Goal: Task Accomplishment & Management: Manage account settings

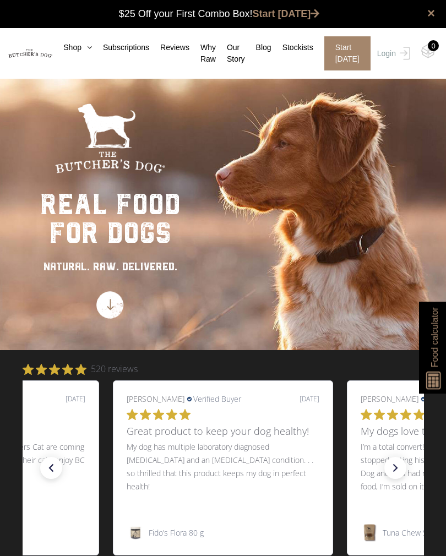
click at [390, 55] on link "Login" at bounding box center [392, 53] width 36 height 34
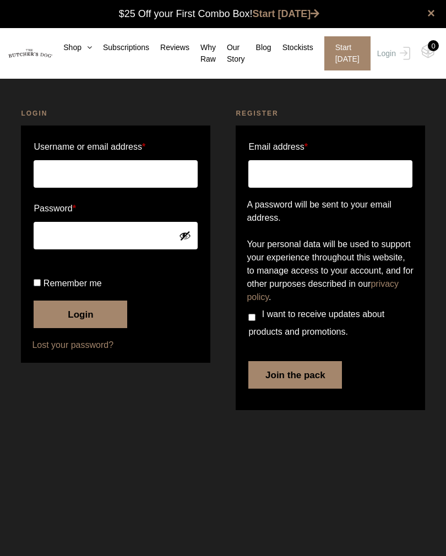
click at [156, 173] on input "Username or email address *" at bounding box center [116, 174] width 164 height 28
type input "Lisamog68@gmail.com"
click at [188, 236] on button "Show password" at bounding box center [185, 236] width 12 height 12
click at [39, 286] on input "Remember me" at bounding box center [37, 282] width 7 height 7
checkbox input "true"
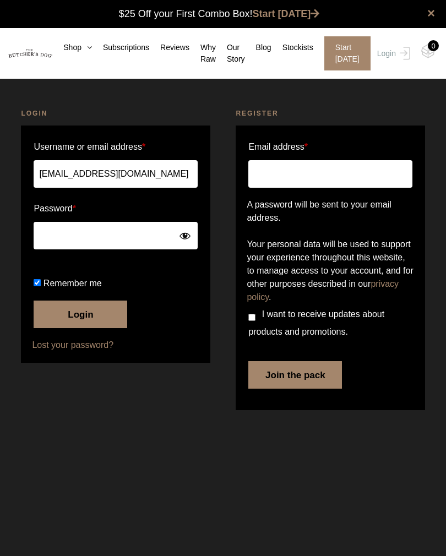
click at [105, 328] on button "Login" at bounding box center [81, 315] width 94 height 28
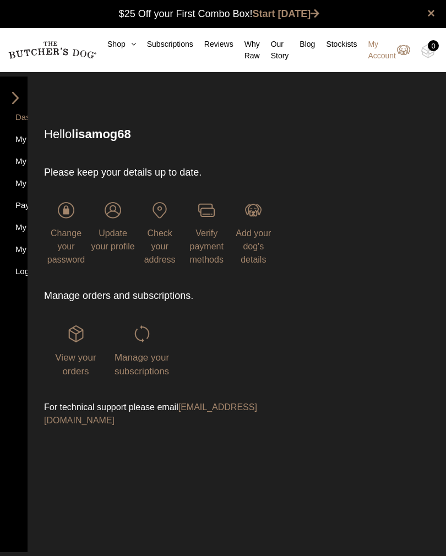
click at [209, 243] on span "Verify payment methods" at bounding box center [207, 247] width 34 height 36
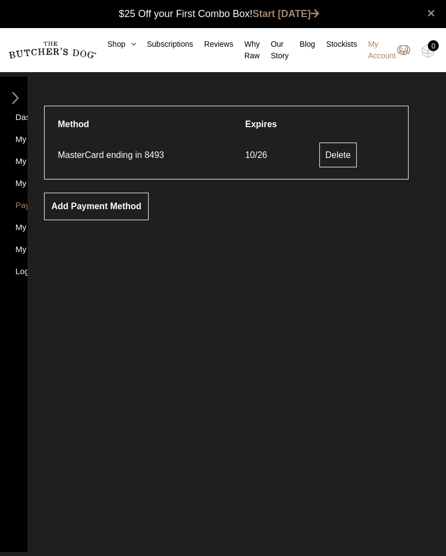
click at [122, 207] on link "Add payment method" at bounding box center [96, 207] width 105 height 28
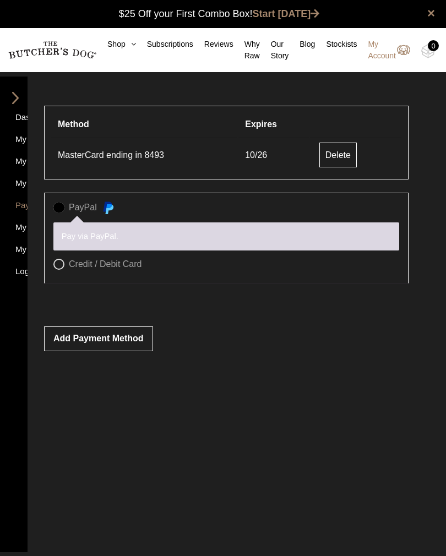
click at [338, 154] on link "Delete" at bounding box center [337, 155] width 37 height 25
click at [134, 335] on button "Add payment method" at bounding box center [98, 339] width 109 height 25
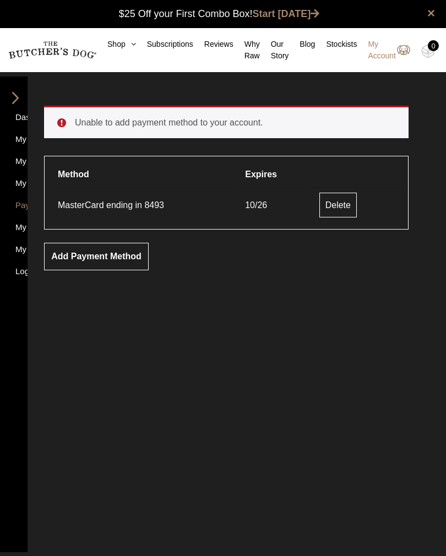
click at [119, 265] on link "Add payment method" at bounding box center [96, 257] width 105 height 28
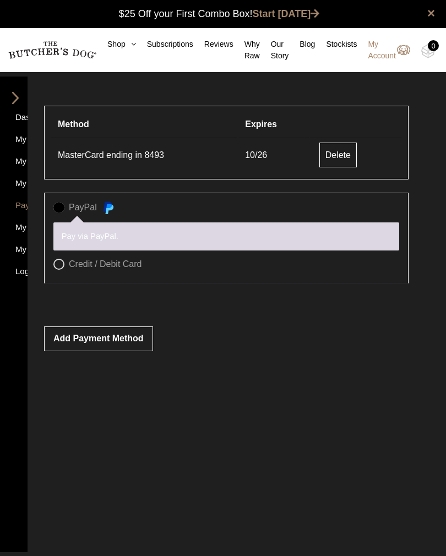
click at [64, 264] on label "Credit / Debit Card" at bounding box center [226, 264] width 346 height 11
radio input "true"
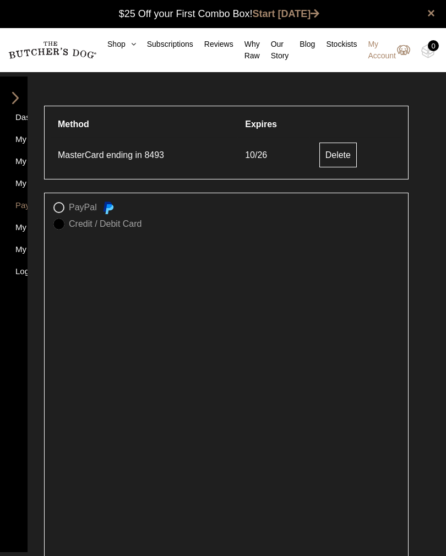
click at [56, 264] on div "Save payment information to my account for future purchases. Update the payment…" at bounding box center [226, 476] width 346 height 476
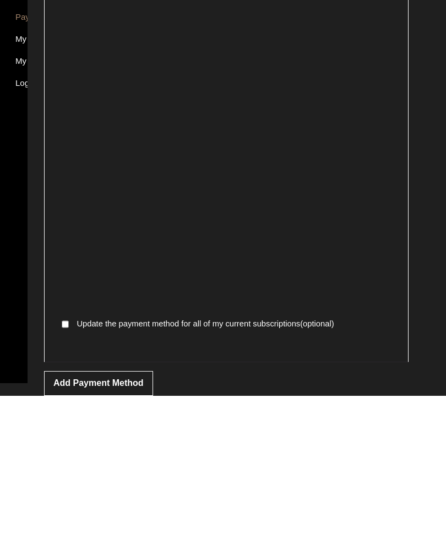
scroll to position [102, 0]
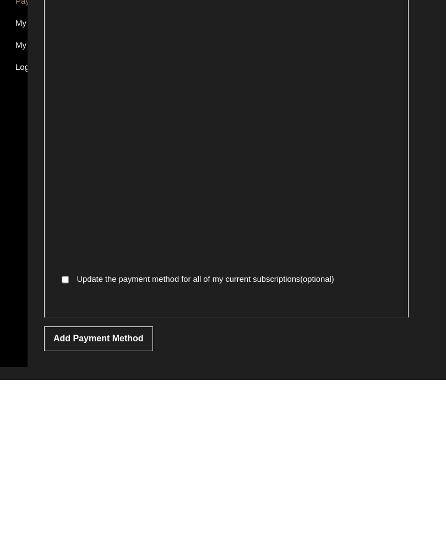
click at [130, 503] on button "Add payment method" at bounding box center [98, 515] width 109 height 25
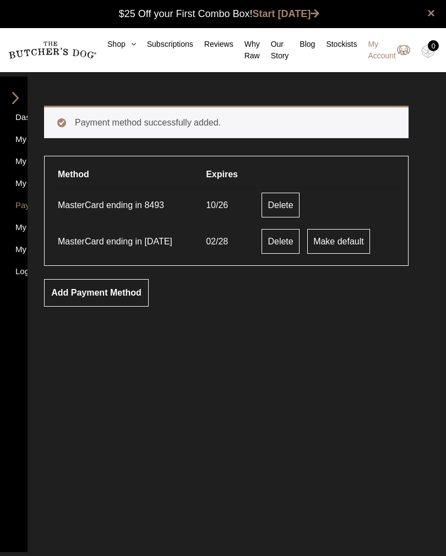
click at [277, 203] on link "Delete" at bounding box center [280, 205] width 37 height 25
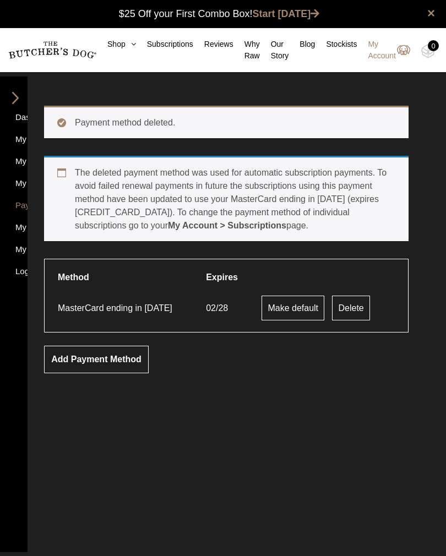
click at [349, 305] on link "Delete" at bounding box center [350, 308] width 37 height 25
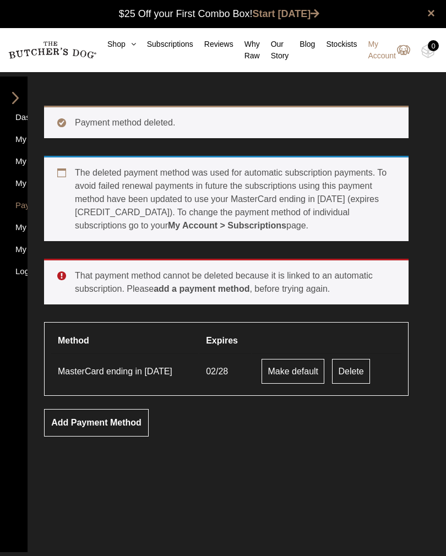
click at [282, 373] on link "Make default" at bounding box center [293, 371] width 63 height 25
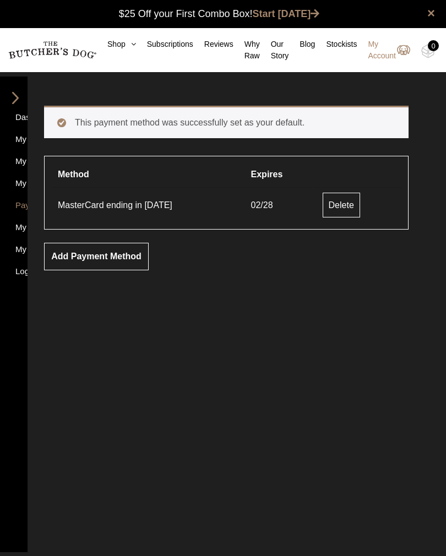
click at [18, 95] on img at bounding box center [15, 98] width 17 height 12
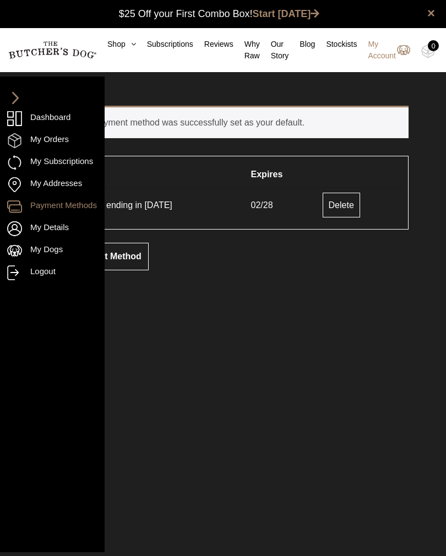
click at [88, 211] on link "Payment Methods" at bounding box center [52, 206] width 90 height 15
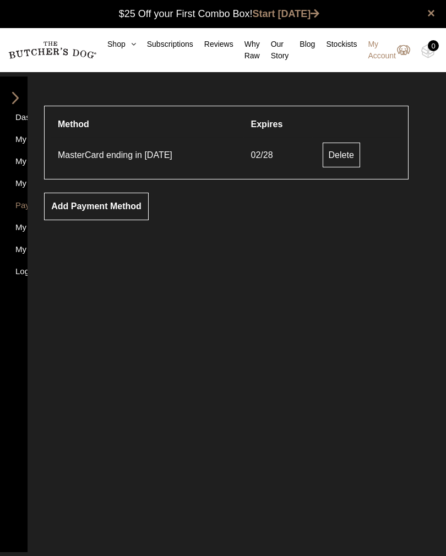
click at [0, 0] on img at bounding box center [0, 0] width 0 height 0
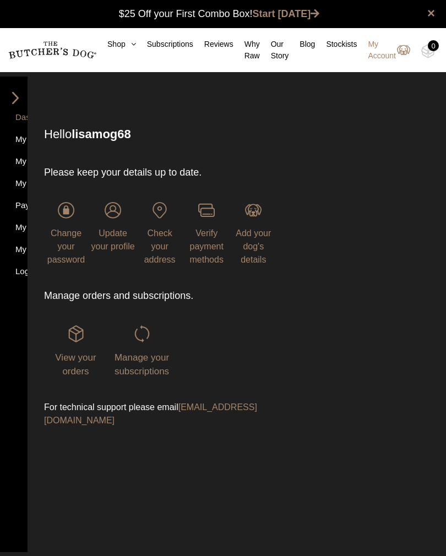
click at [20, 275] on link "Logout" at bounding box center [13, 272] width 13 height 15
